Goal: Task Accomplishment & Management: Manage account settings

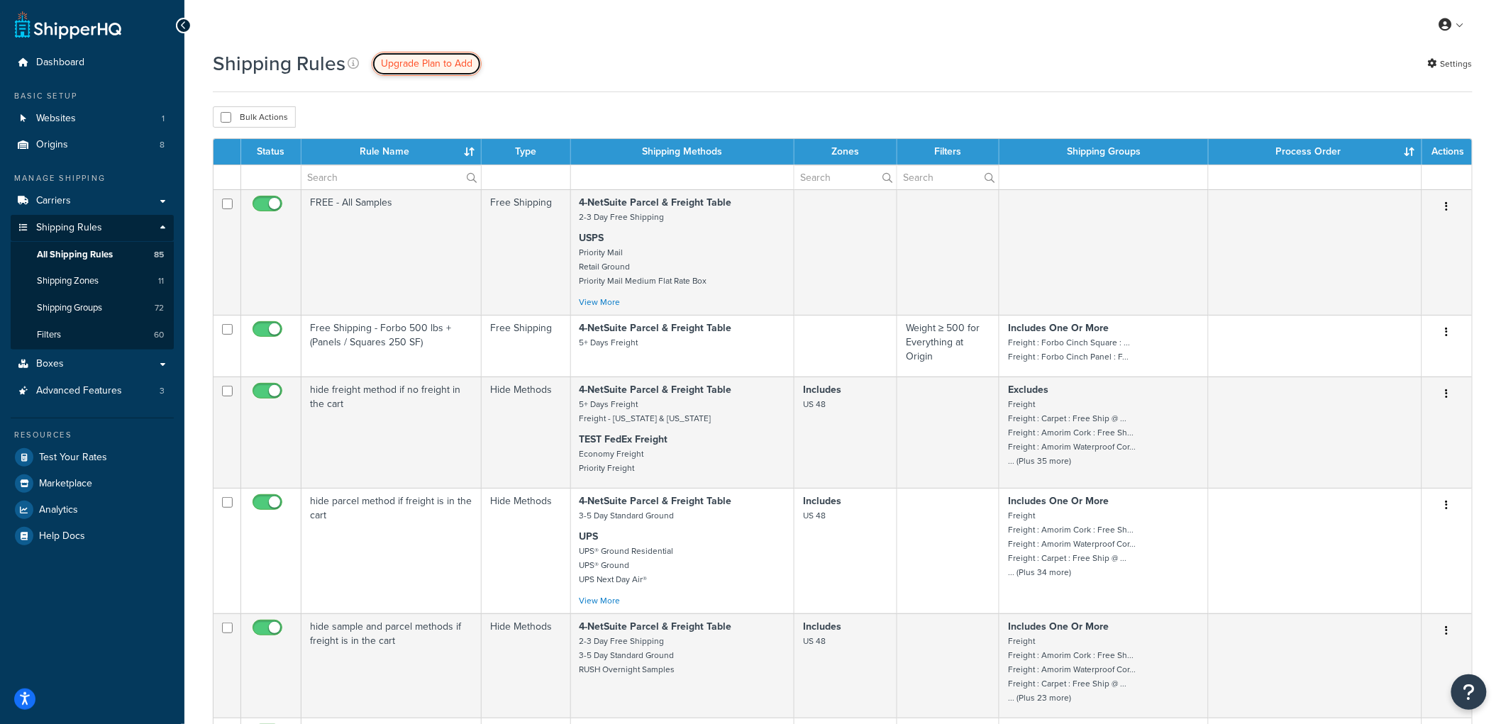
click at [423, 61] on span "Upgrade Plan to Add" at bounding box center [427, 63] width 92 height 15
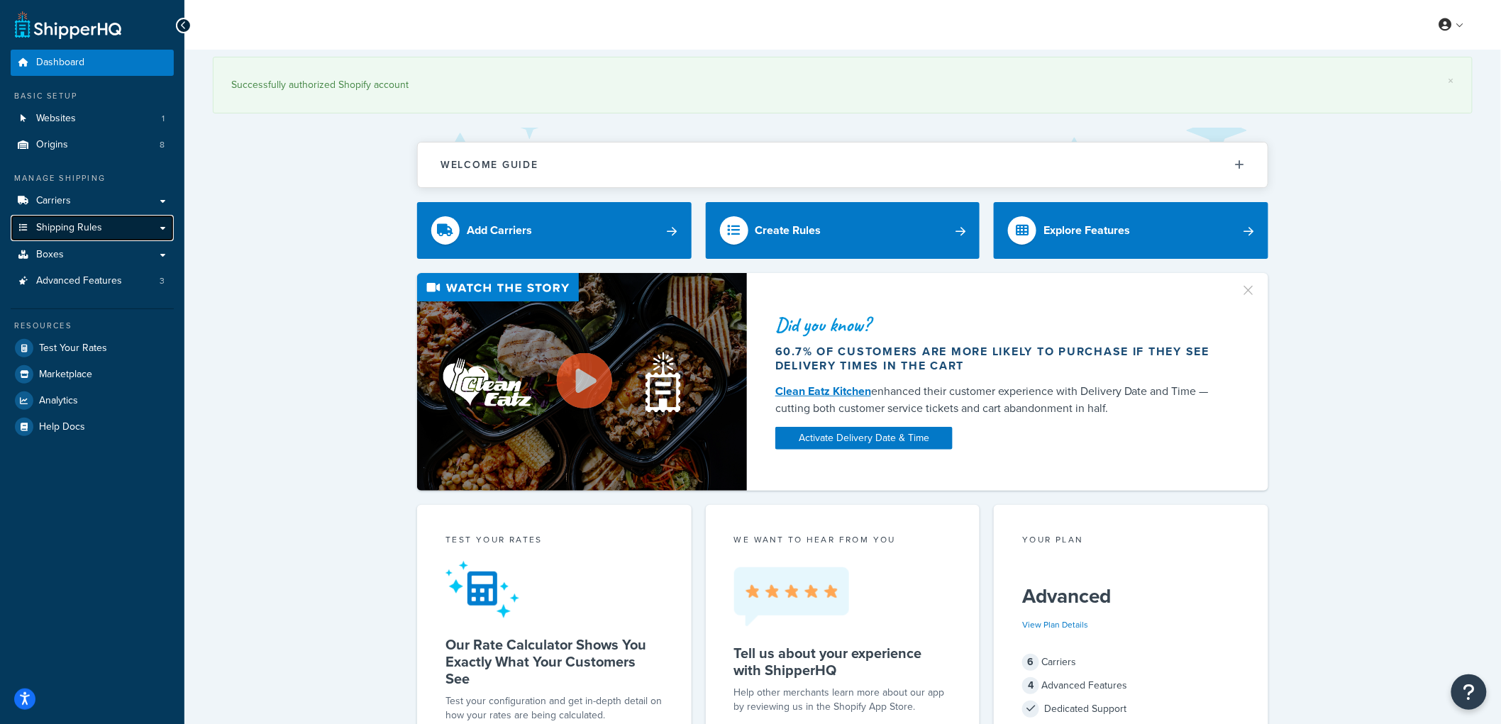
click at [100, 234] on span "Shipping Rules" at bounding box center [69, 228] width 66 height 12
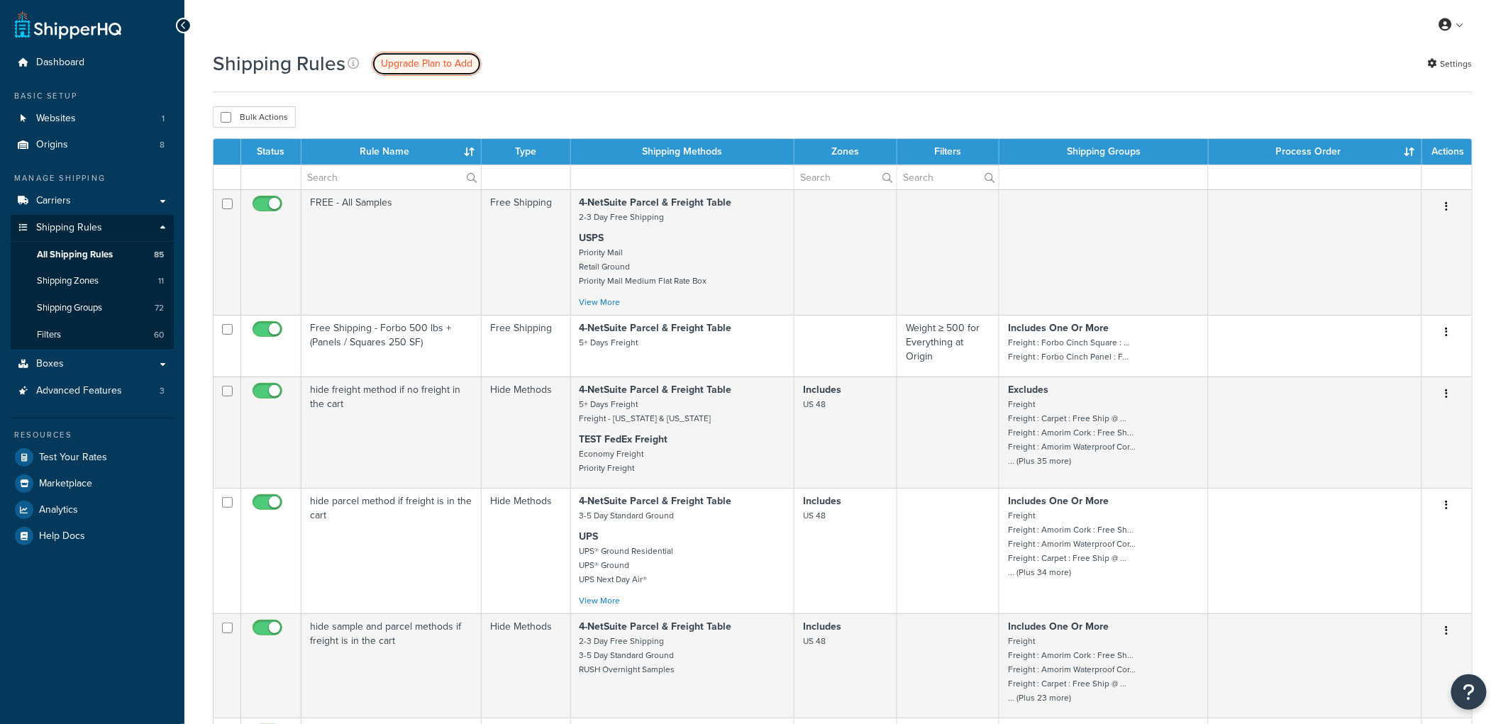
click at [414, 59] on span "Upgrade Plan to Add" at bounding box center [427, 63] width 92 height 15
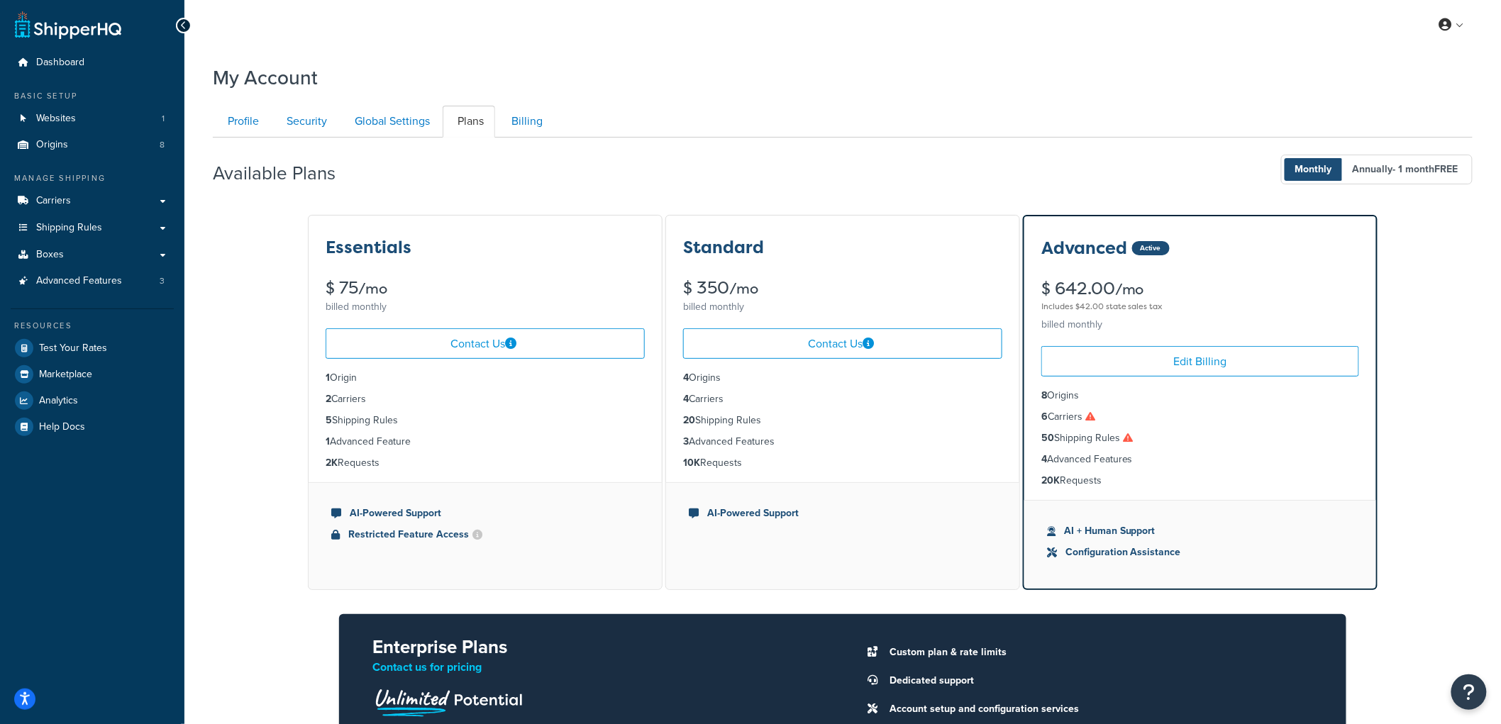
click at [1412, 399] on div "Essentials $ 75 /mo billed monthly Contact Us 1 Origin 2 Carriers 5 Shipping Ru…" at bounding box center [843, 531] width 1260 height 634
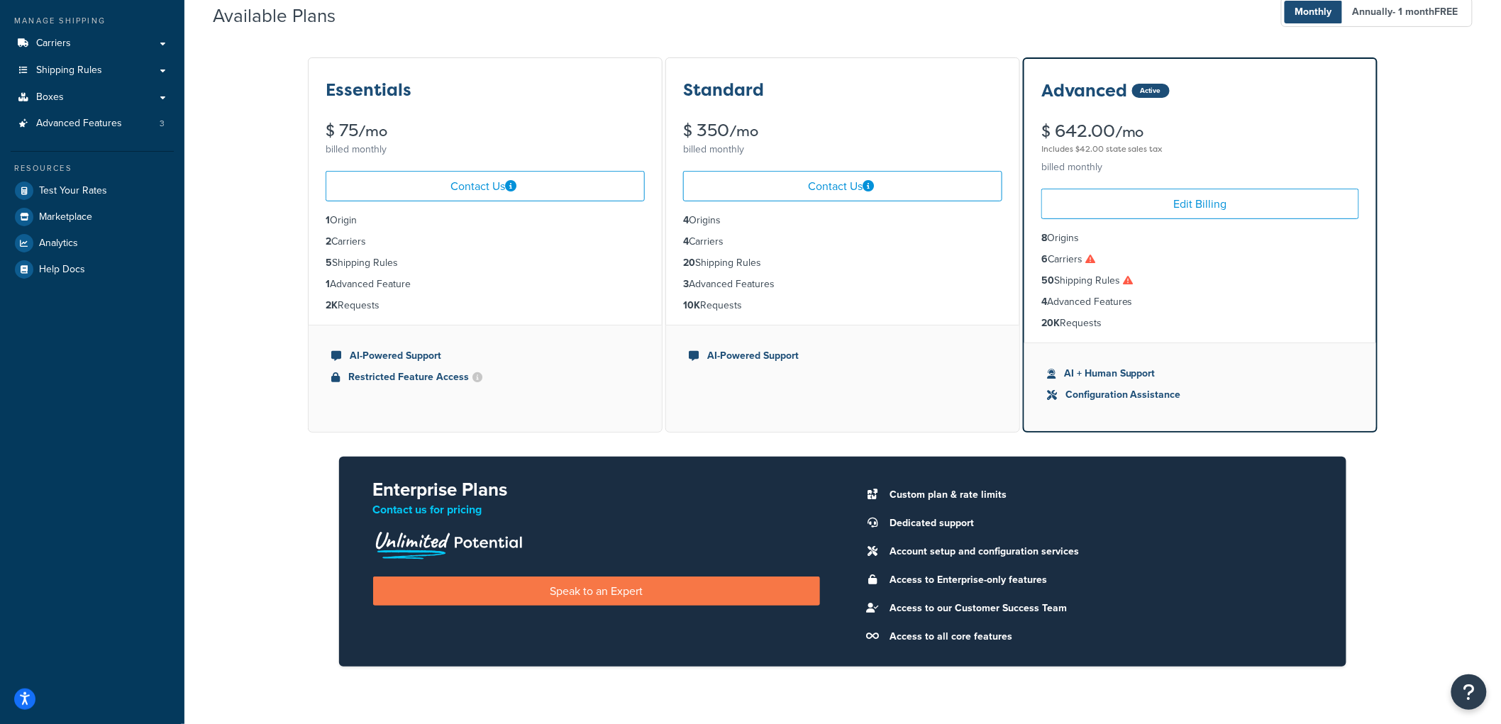
scroll to position [79, 0]
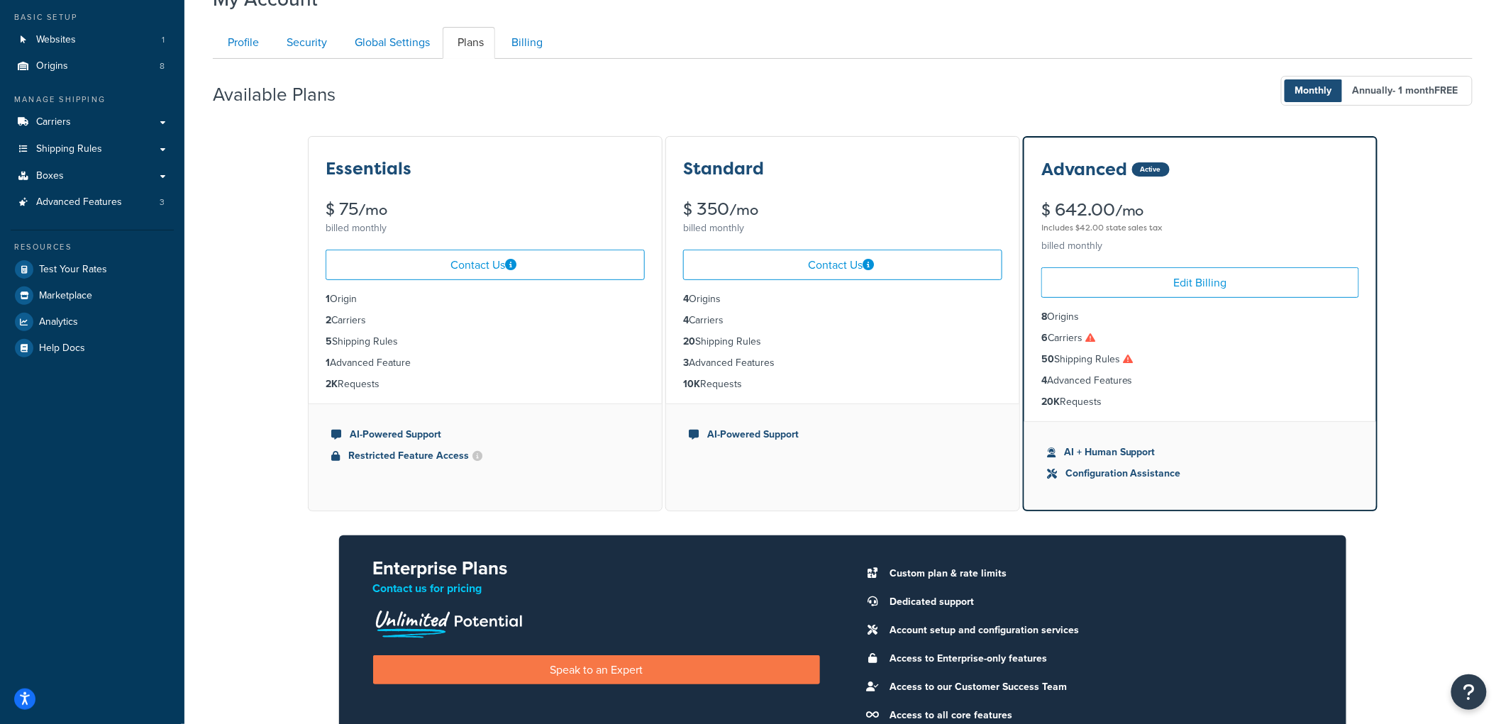
click at [1458, 320] on div "Essentials $ 75 /mo billed monthly Contact Us 1 Origin 2 Carriers 5 Shipping Ru…" at bounding box center [843, 452] width 1260 height 634
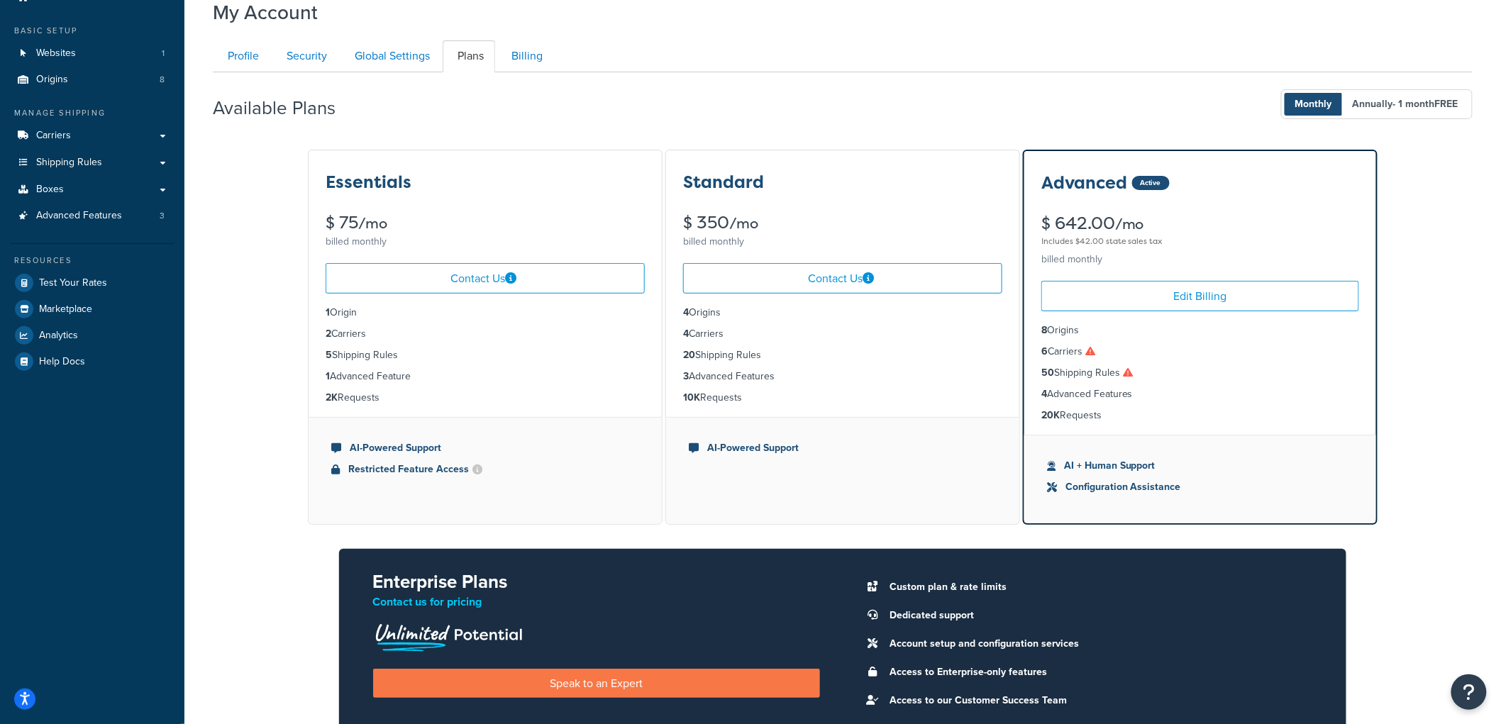
scroll to position [57, 0]
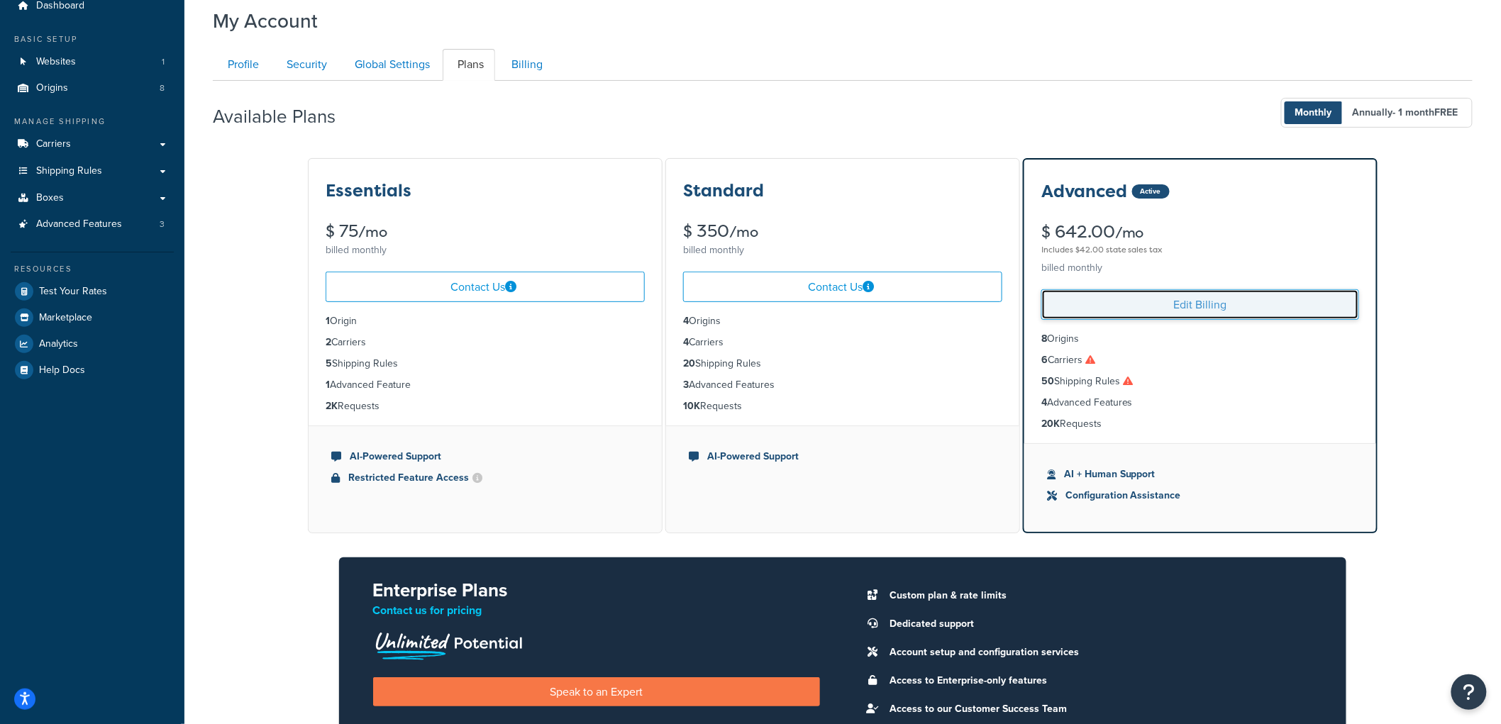
click at [1093, 314] on link "Edit Billing" at bounding box center [1200, 304] width 318 height 31
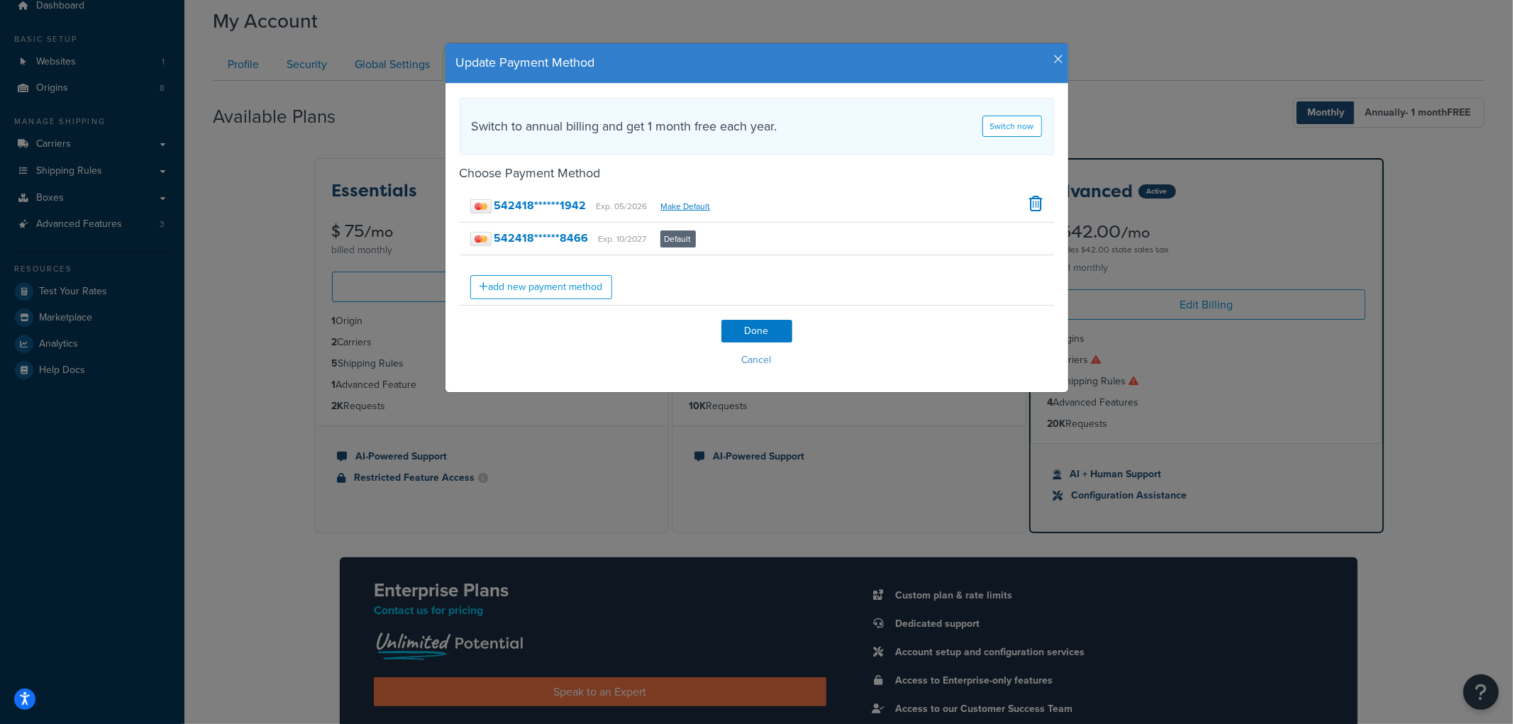
click at [1054, 57] on icon "button" at bounding box center [1059, 59] width 10 height 13
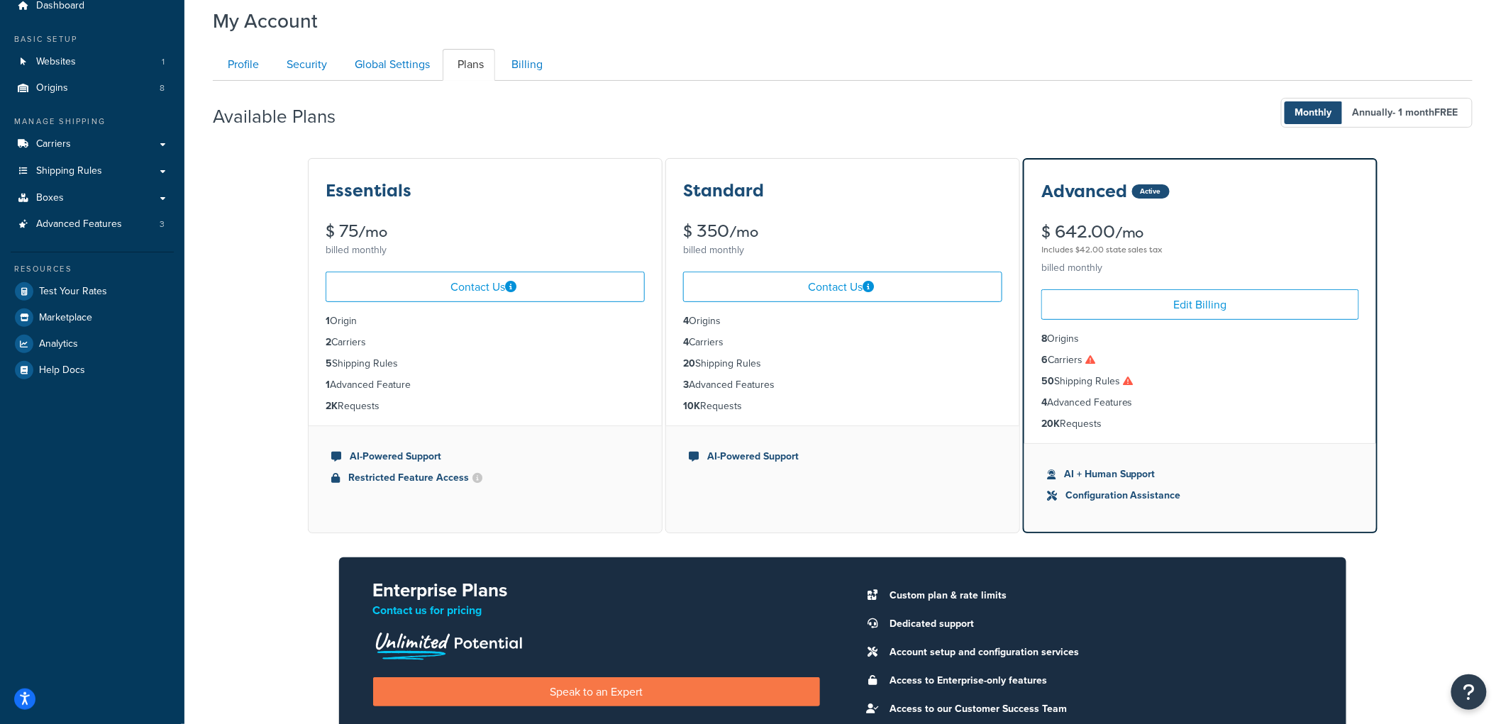
click at [201, 392] on div "My Account Contact Us Send Us A Message Contact Information Name * Email * Comp…" at bounding box center [842, 460] width 1317 height 920
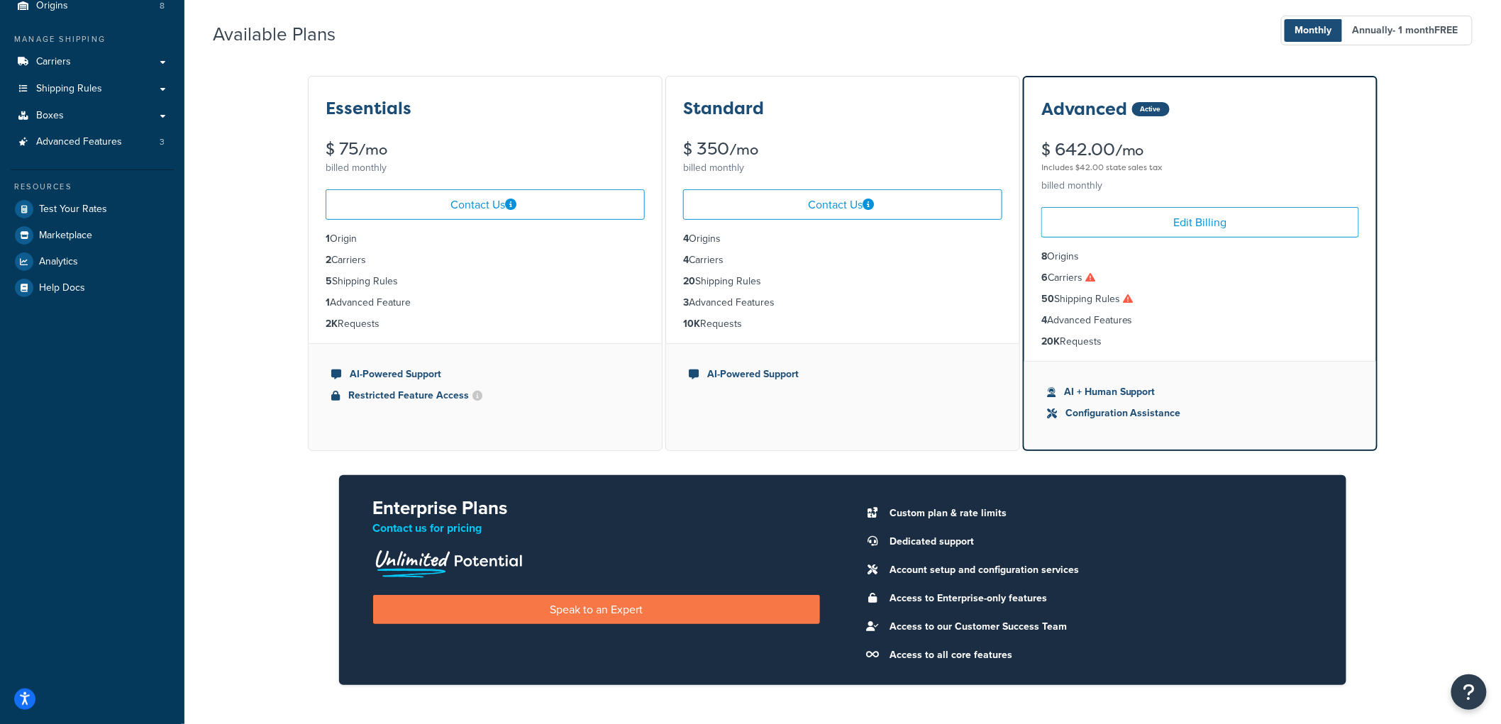
scroll to position [0, 0]
